Goal: Information Seeking & Learning: Learn about a topic

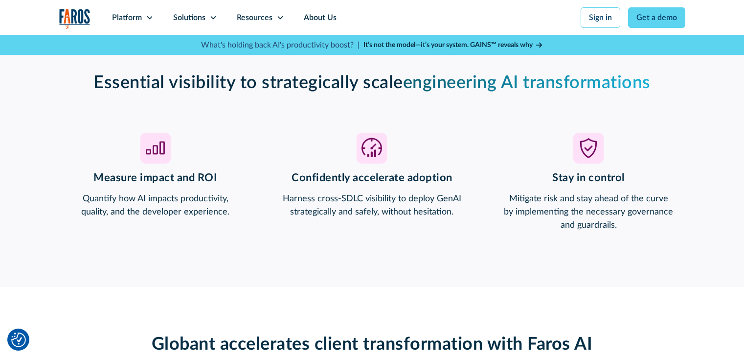
click at [499, 43] on strong "It’s not the model—it’s your system. GAINS™ reveals why" at bounding box center [448, 45] width 169 height 7
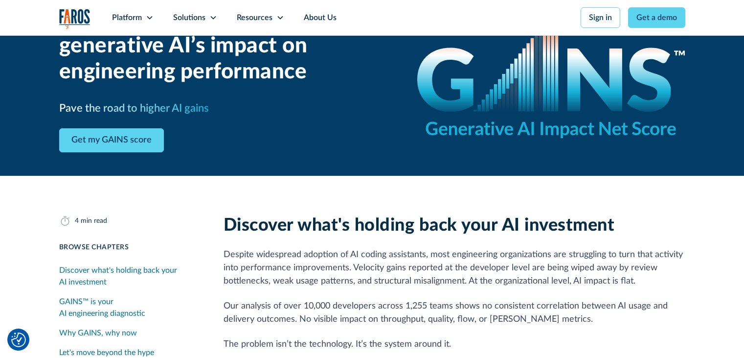
scroll to position [147, 0]
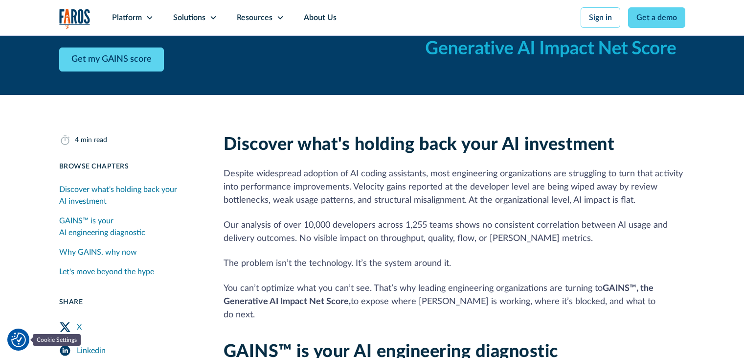
click at [13, 338] on img "Cookie Settings" at bounding box center [18, 339] width 15 height 15
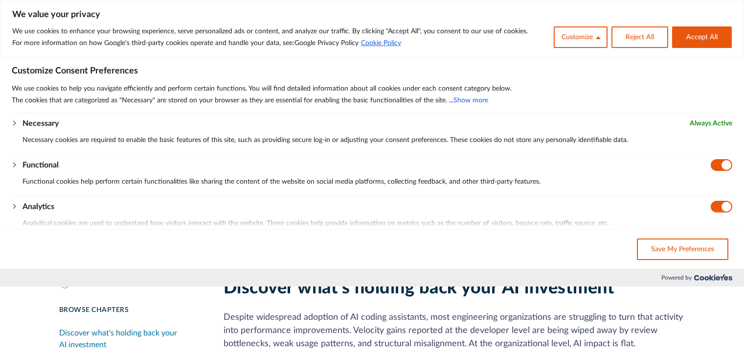
scroll to position [0, 0]
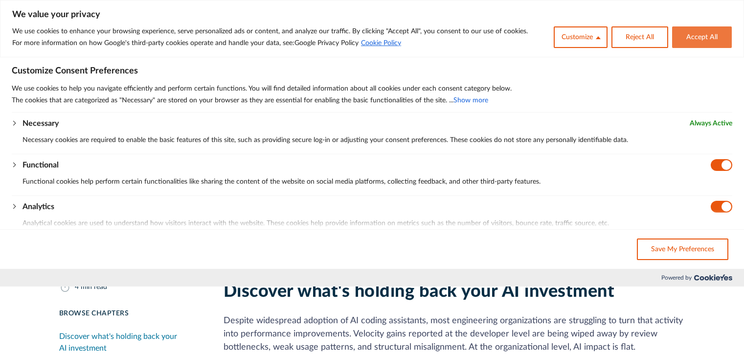
click at [690, 40] on button "Accept All" at bounding box center [703, 37] width 60 height 22
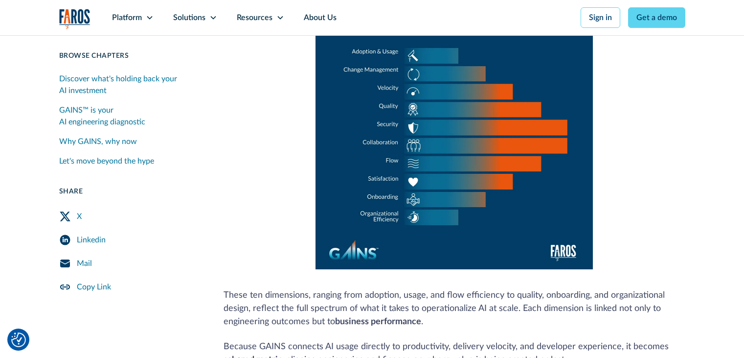
scroll to position [587, 0]
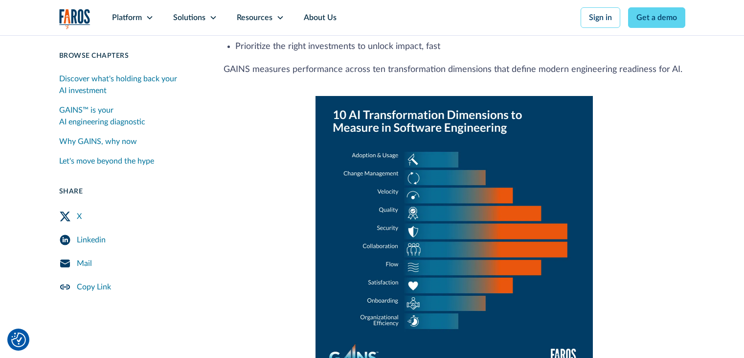
click at [82, 259] on div "Mail" at bounding box center [84, 263] width 15 height 12
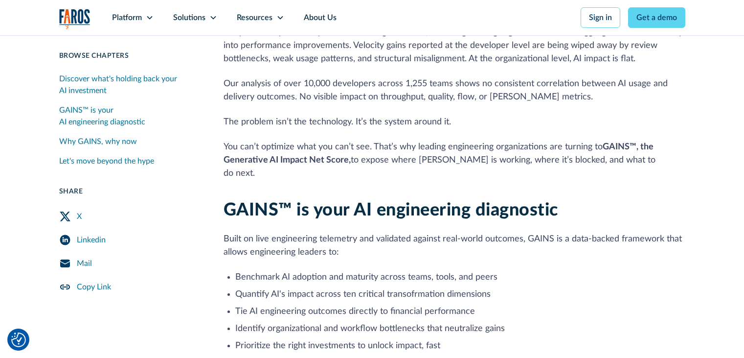
scroll to position [294, 0]
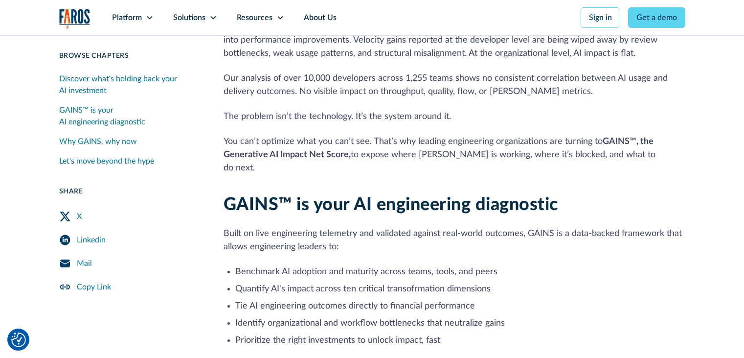
click at [97, 238] on div "Linkedin" at bounding box center [91, 240] width 29 height 12
